Goal: Information Seeking & Learning: Compare options

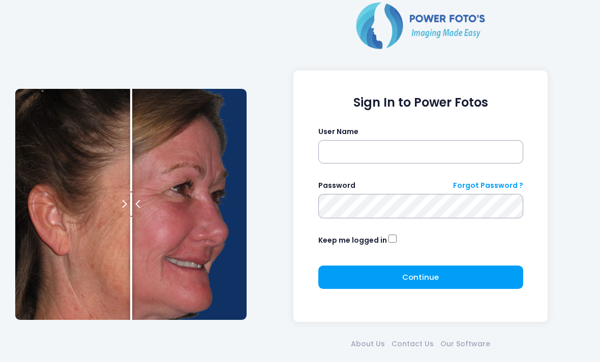
scroll to position [44, 0]
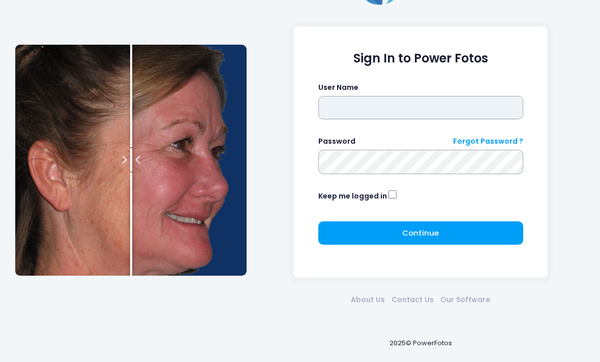
click at [470, 108] on input "text" at bounding box center [420, 107] width 205 height 23
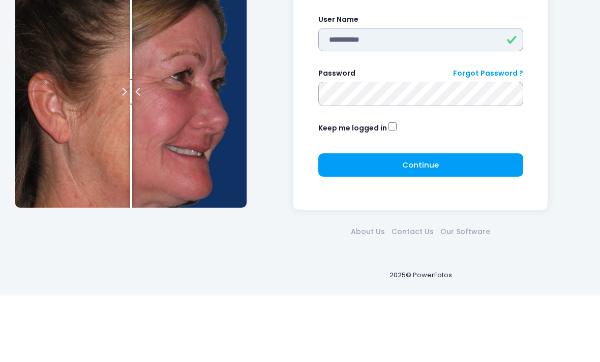
type input "**********"
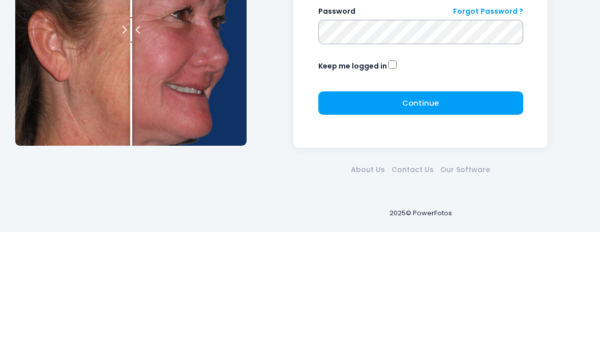
click at [475, 222] on button "Continue Please wait..." at bounding box center [420, 233] width 205 height 23
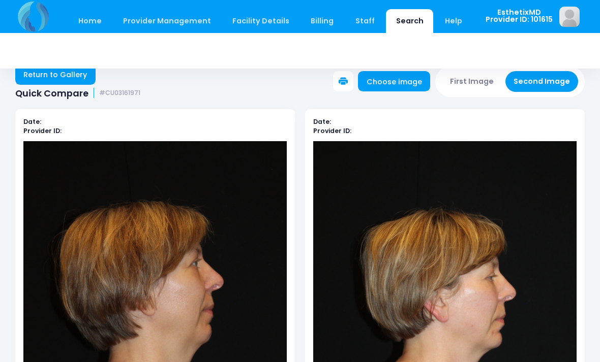
scroll to position [16, 0]
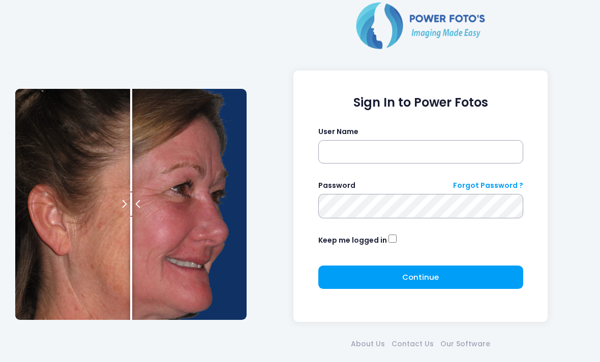
scroll to position [44, 0]
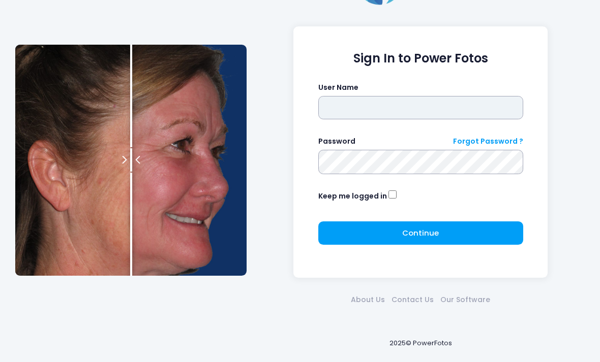
click at [464, 107] on input "text" at bounding box center [420, 107] width 205 height 23
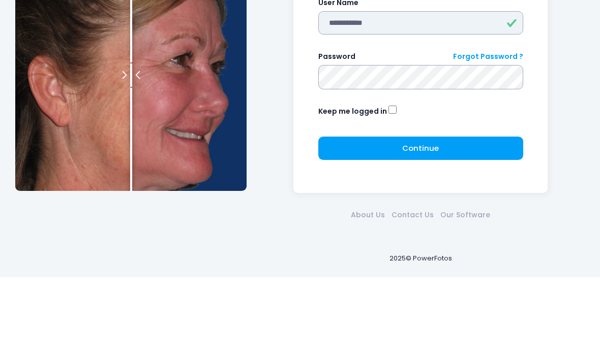
type input "**********"
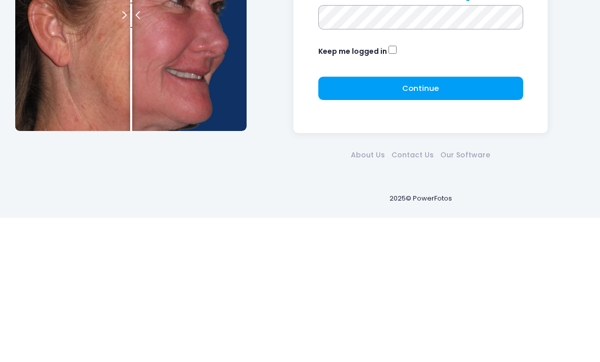
click at [441, 222] on button "Continue Please wait..." at bounding box center [420, 233] width 205 height 23
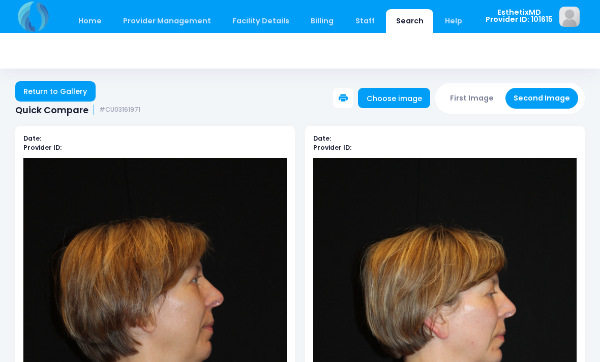
click at [45, 96] on link "Return to Gallery" at bounding box center [55, 91] width 80 height 20
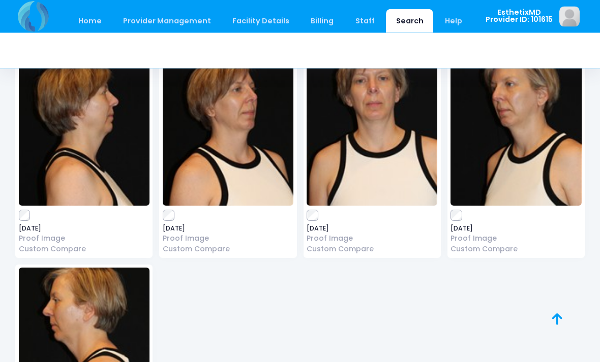
scroll to position [86, 0]
click at [90, 326] on img at bounding box center [84, 344] width 131 height 152
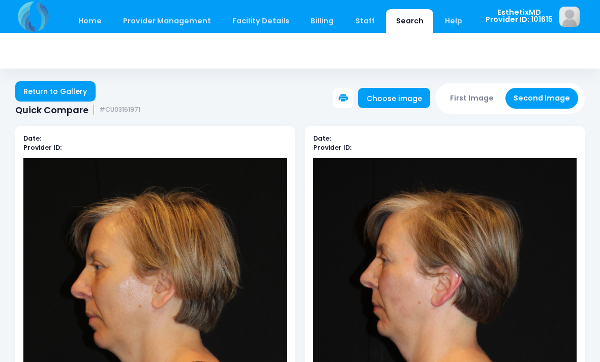
click at [37, 93] on link "Return to Gallery" at bounding box center [55, 91] width 80 height 20
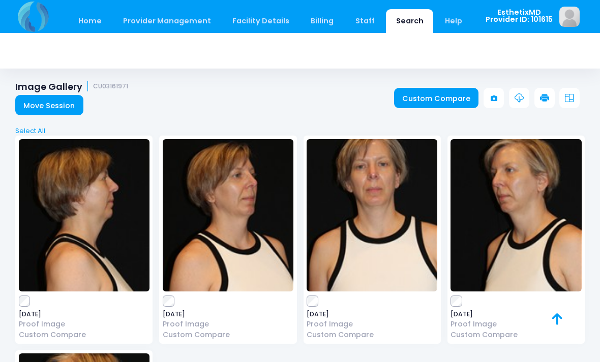
click at [375, 228] on img at bounding box center [371, 215] width 131 height 152
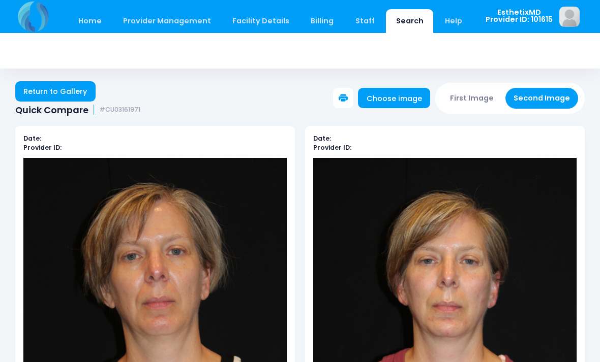
click at [51, 95] on link "Return to Gallery" at bounding box center [55, 91] width 80 height 20
